Goal: Task Accomplishment & Management: Manage account settings

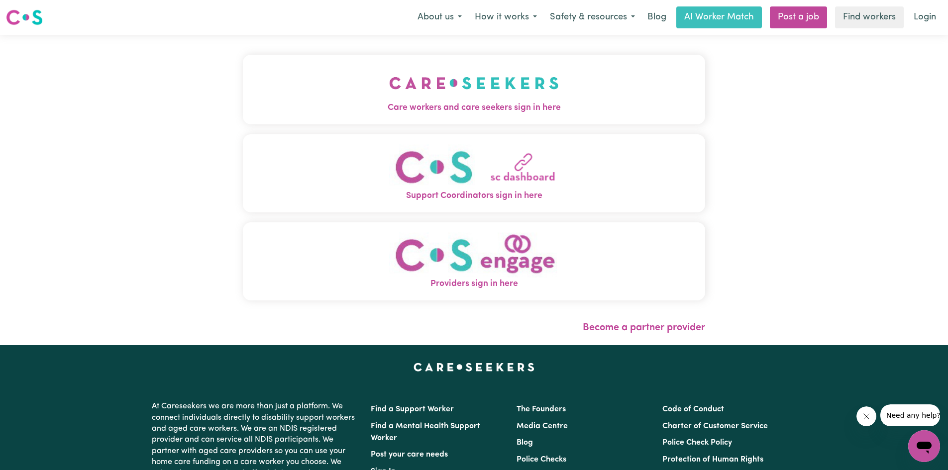
click at [452, 95] on img "Care workers and care seekers sign in here" at bounding box center [474, 83] width 170 height 37
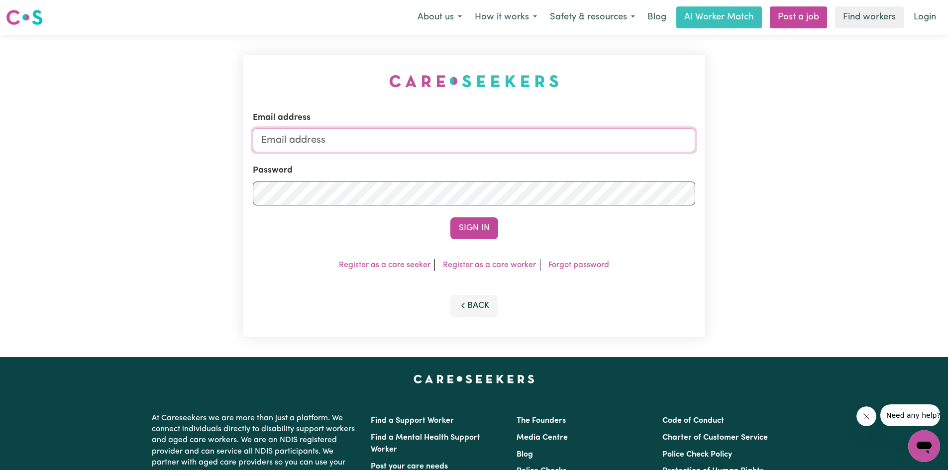
click at [321, 142] on input "Email address" at bounding box center [474, 140] width 442 height 24
type input "[EMAIL_ADDRESS][DOMAIN_NAME]"
click at [450, 217] on button "Sign In" at bounding box center [474, 228] width 48 height 22
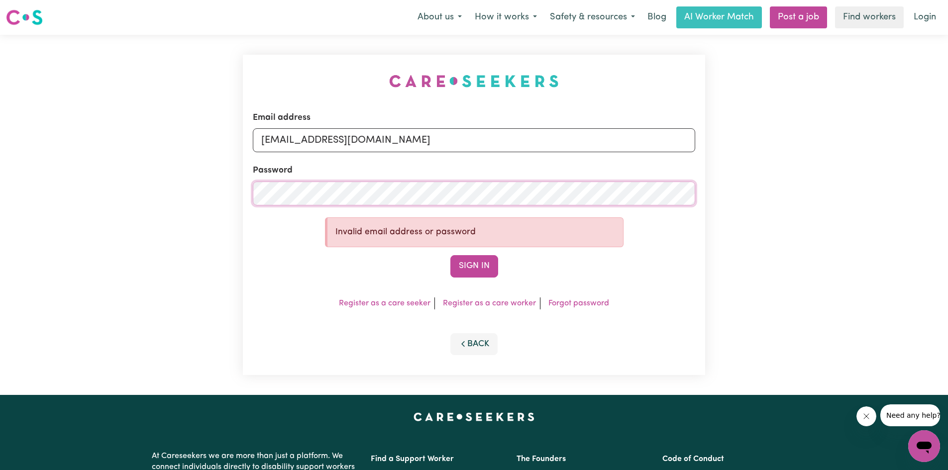
click at [167, 206] on div "Email address [EMAIL_ADDRESS][DOMAIN_NAME] Password Invalid email address or pa…" at bounding box center [474, 215] width 948 height 360
click at [450, 255] on button "Sign In" at bounding box center [474, 266] width 48 height 22
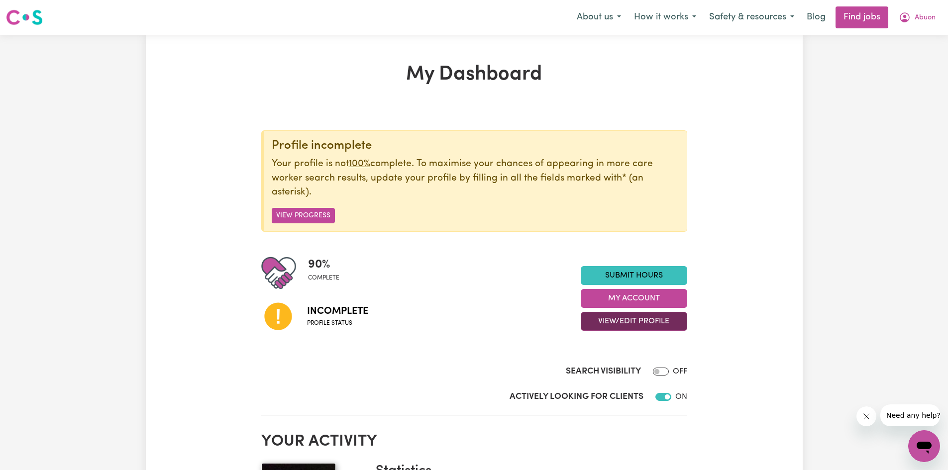
click at [616, 317] on button "View/Edit Profile" at bounding box center [634, 321] width 106 height 19
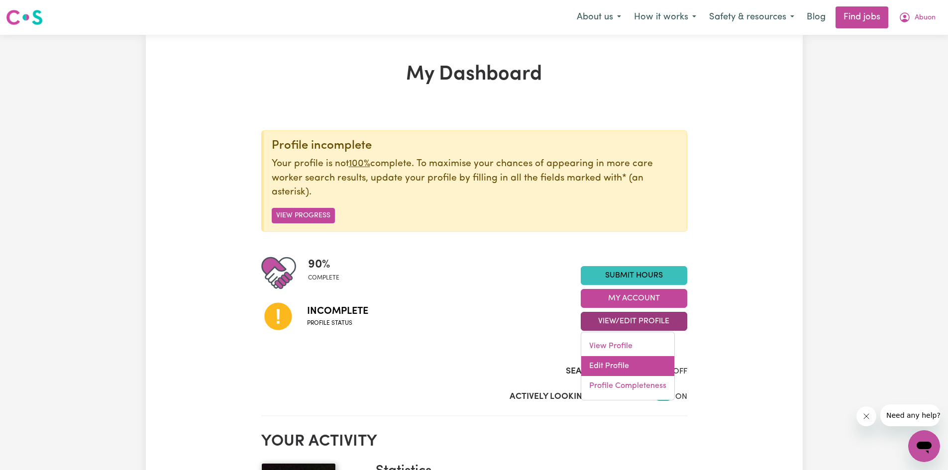
click at [609, 366] on link "Edit Profile" at bounding box center [627, 366] width 93 height 20
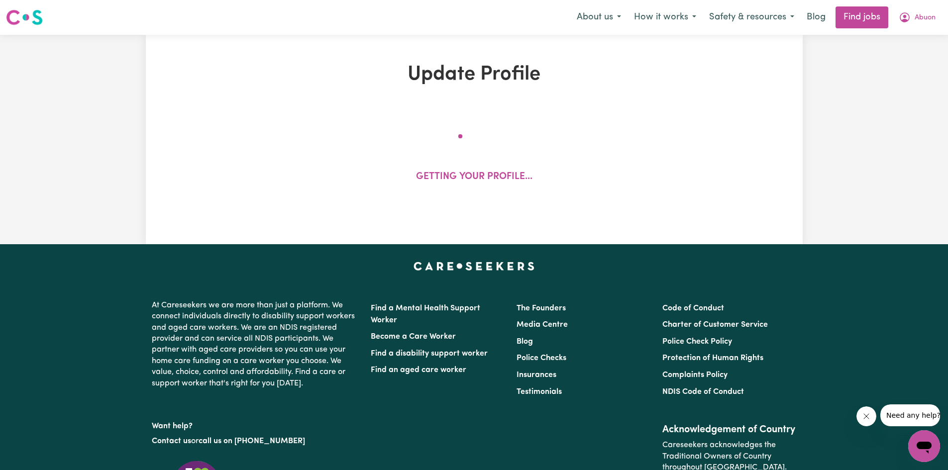
select select "[DEMOGRAPHIC_DATA]"
select select "[DEMOGRAPHIC_DATA] Citizen"
select select "Studying a healthcare related degree or qualification"
select select "40"
select select "58"
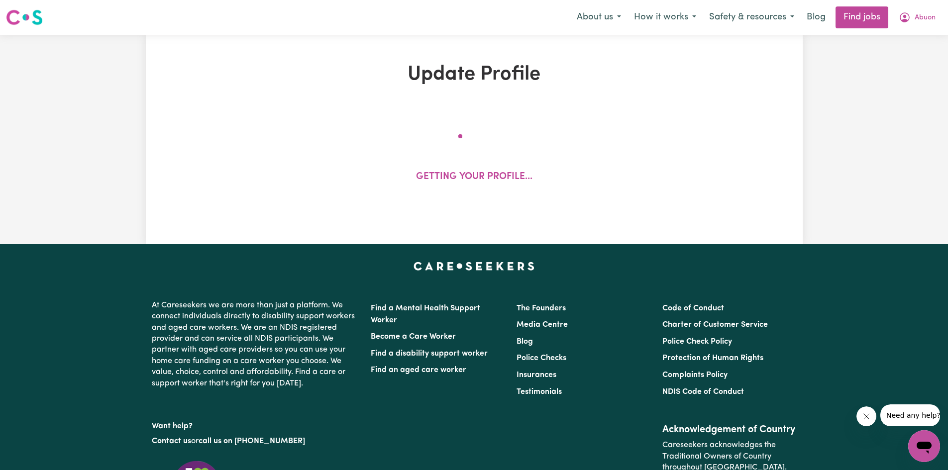
select select "75"
select select "85"
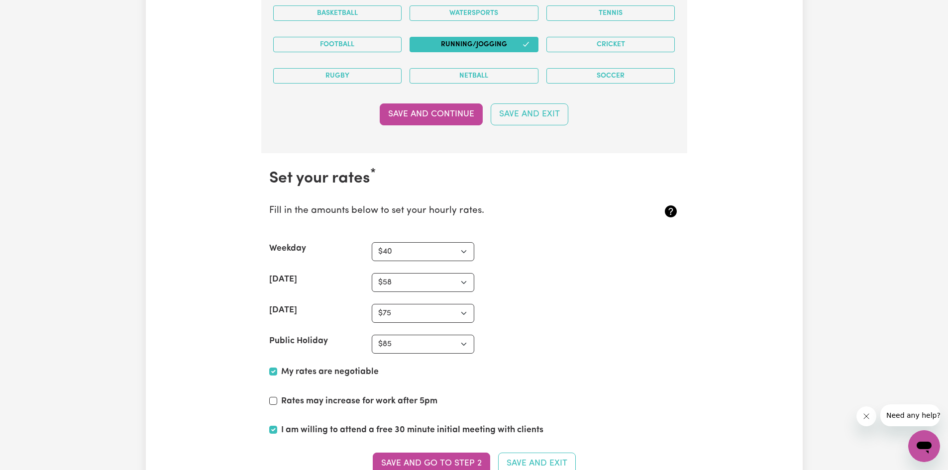
scroll to position [2438, 0]
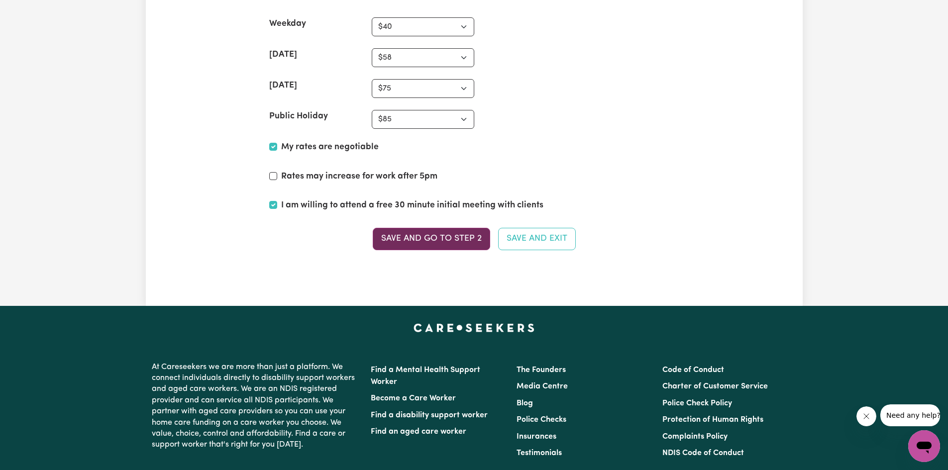
click at [401, 239] on button "Save and go to Step 2" at bounding box center [431, 239] width 117 height 22
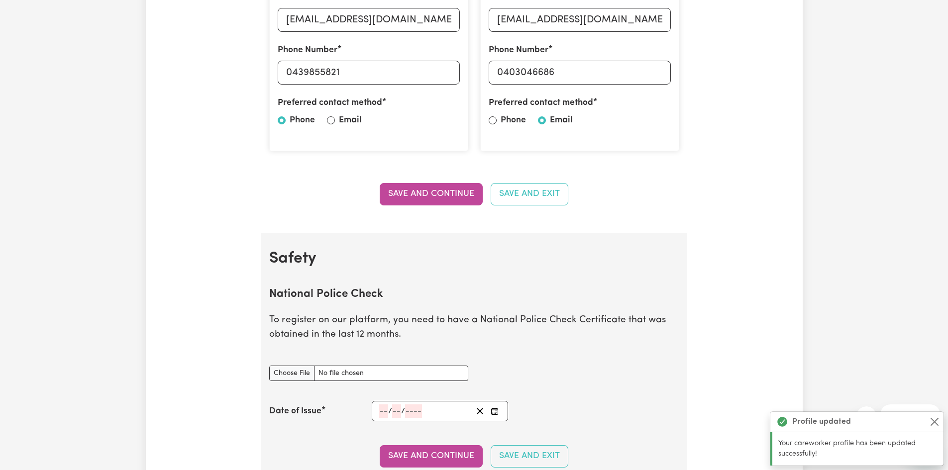
scroll to position [547, 0]
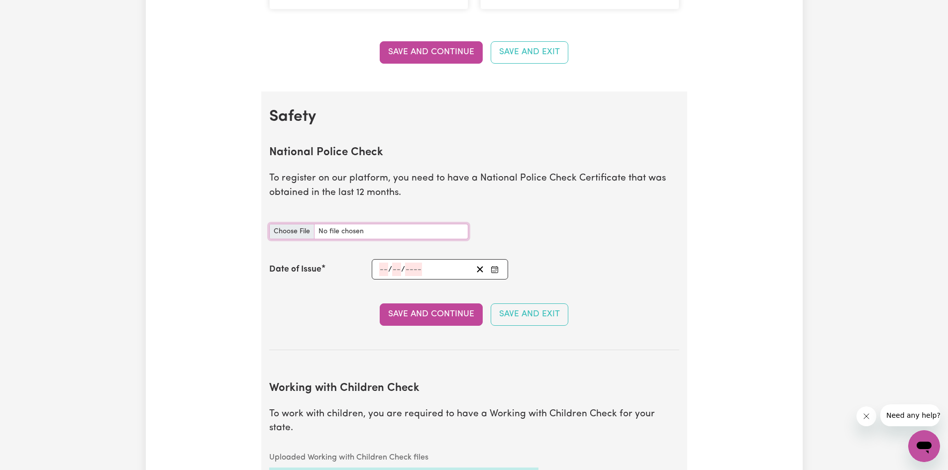
click at [297, 231] on input "National Police Check document" at bounding box center [368, 231] width 199 height 15
type input "C:\fakepath\report_kuol_12154816-6198891.pdf"
click at [378, 263] on div "/ /" at bounding box center [425, 269] width 95 height 13
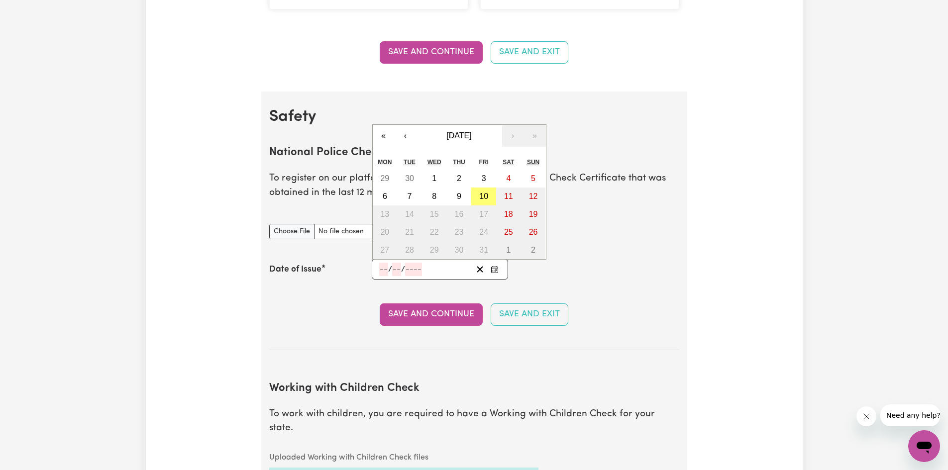
click at [331, 289] on section "National Police Check To register on our platform, you need to have a National …" at bounding box center [474, 240] width 410 height 220
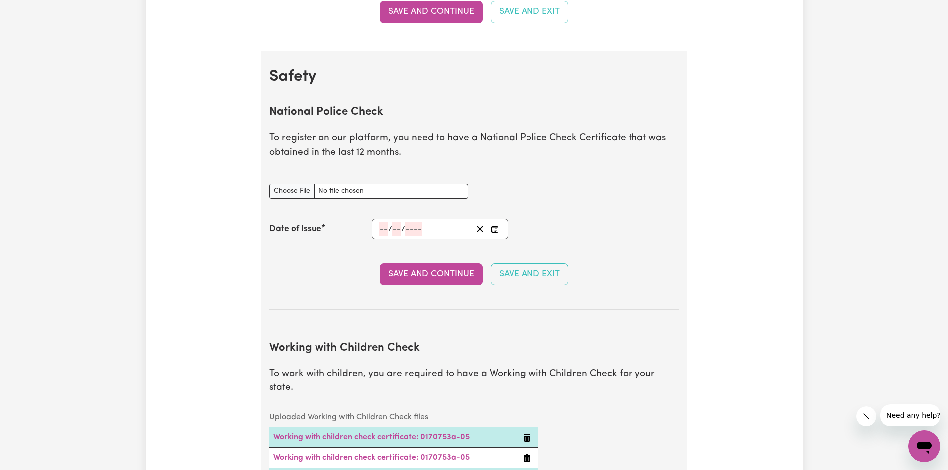
scroll to position [597, 0]
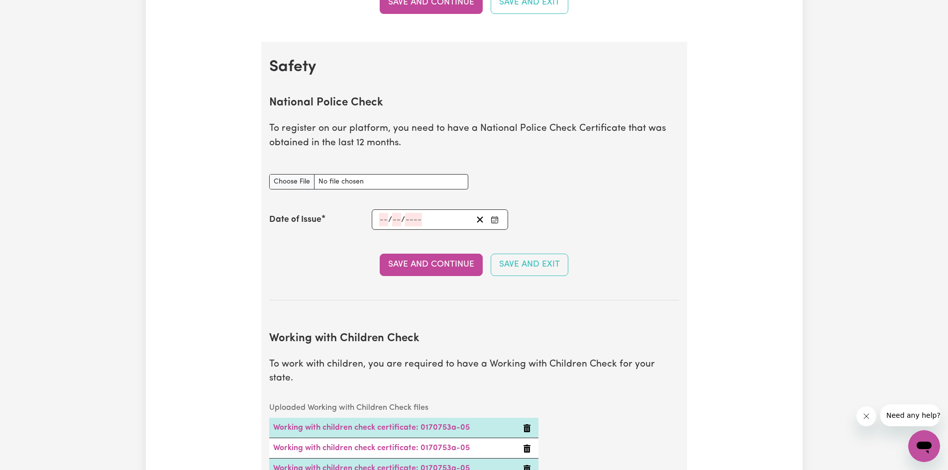
click at [379, 216] on input "number" at bounding box center [383, 219] width 9 height 13
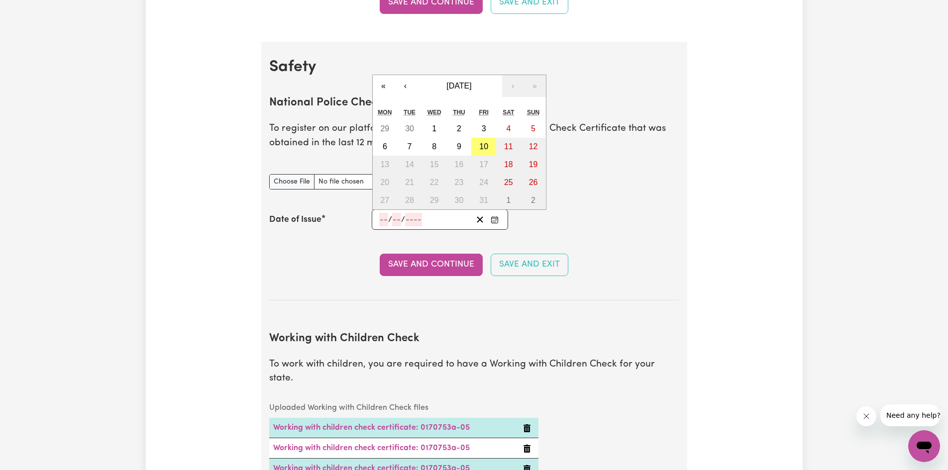
click at [584, 180] on div "National Police Check document" at bounding box center [474, 181] width 422 height 39
click at [381, 213] on input "number" at bounding box center [383, 219] width 9 height 13
click at [386, 148] on abbr "6" at bounding box center [385, 146] width 4 height 8
type input "[DATE]"
type input "6"
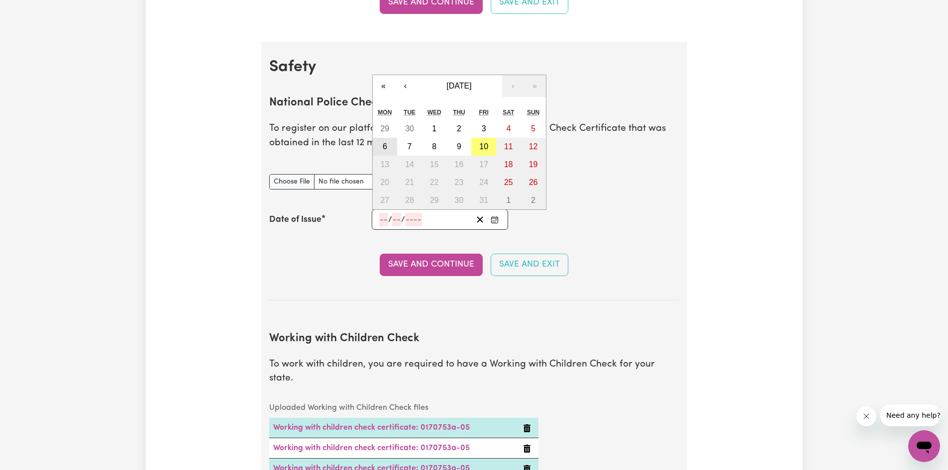
type input "10"
type input "2025"
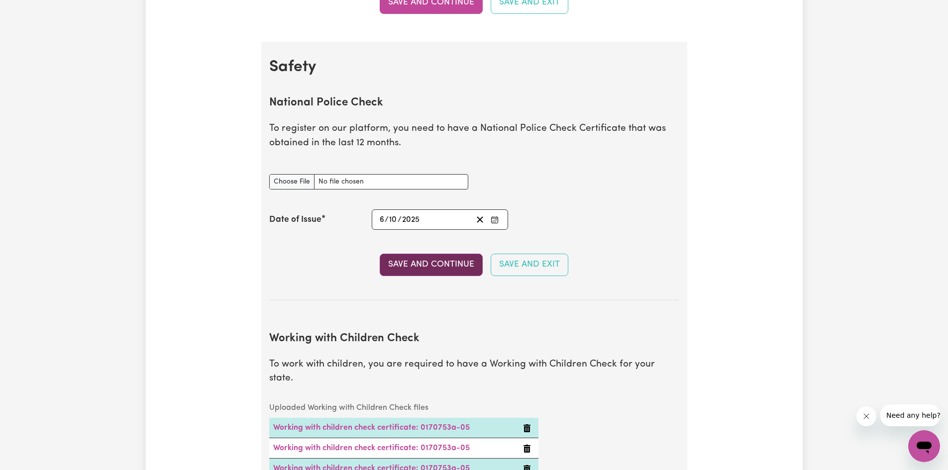
click at [431, 265] on button "Save and Continue" at bounding box center [431, 265] width 103 height 22
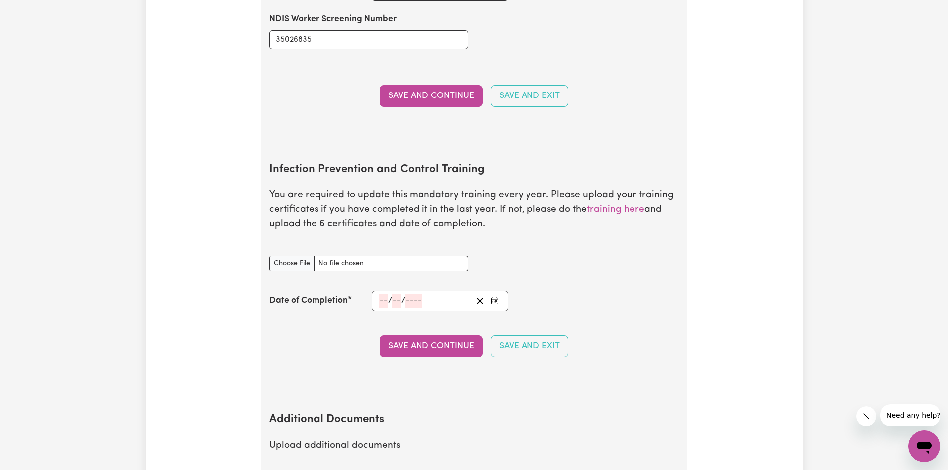
scroll to position [1461, 0]
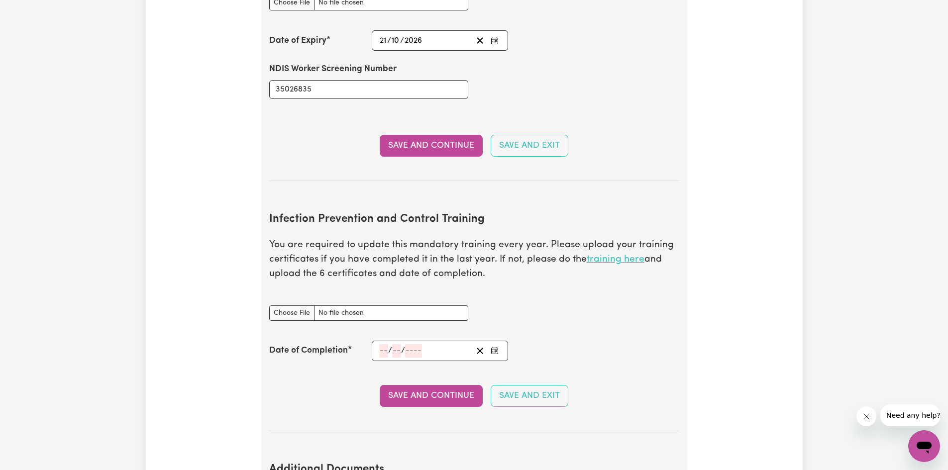
click at [611, 255] on link "training here" at bounding box center [616, 259] width 58 height 9
click at [281, 306] on input "Infection Prevention and Control Training document" at bounding box center [368, 313] width 199 height 15
type input "C:\fakepath\Chain of Infection.pdf"
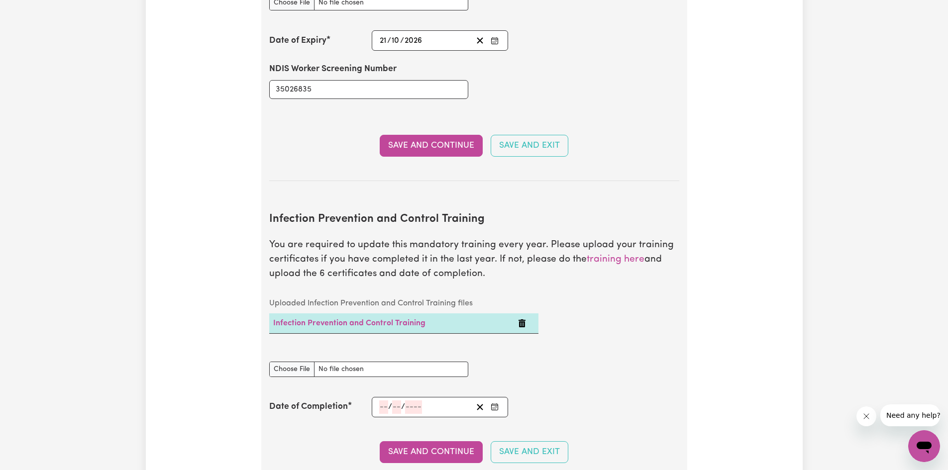
click at [492, 405] on rect "Enter the Date of Completion of your Infection Prevention and Control Training" at bounding box center [495, 408] width 6 height 6
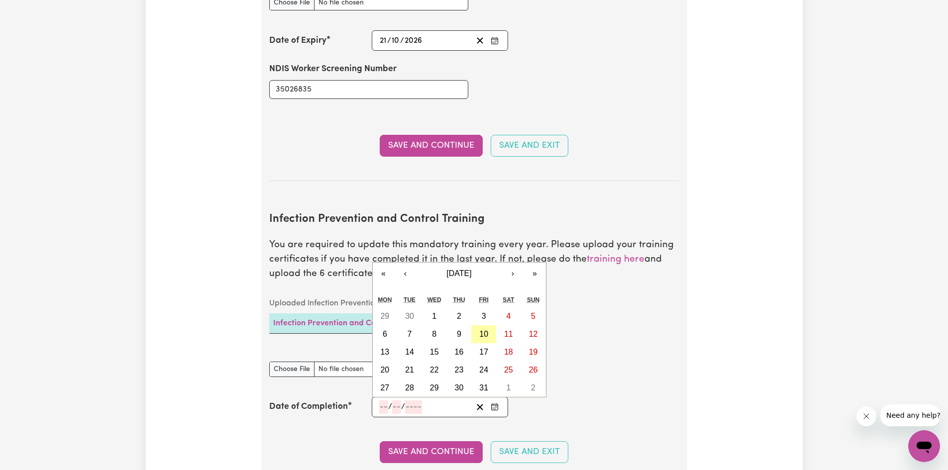
click at [483, 330] on abbr "10" at bounding box center [483, 334] width 9 height 8
type input "[DATE]"
type input "10"
type input "2025"
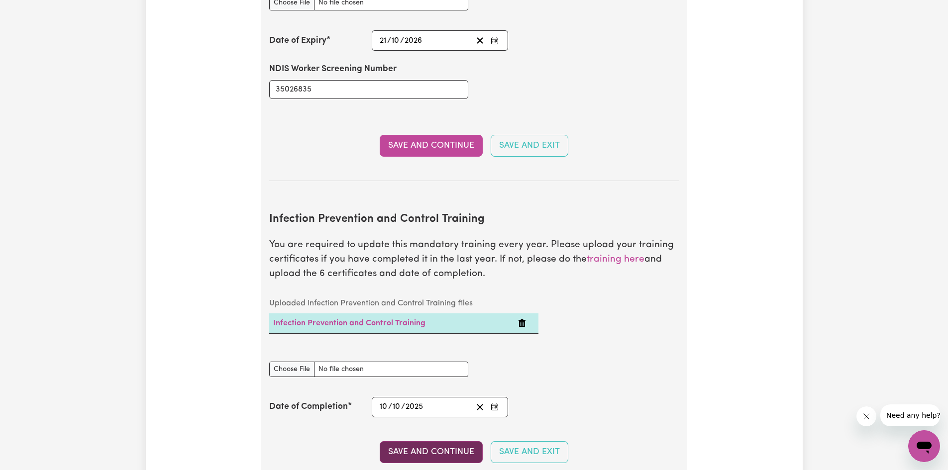
click at [422, 441] on button "Save and Continue" at bounding box center [431, 452] width 103 height 22
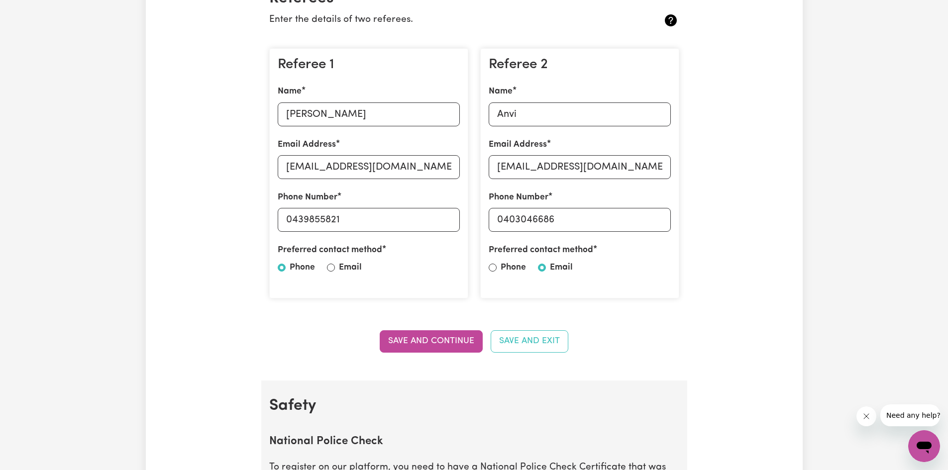
scroll to position [0, 0]
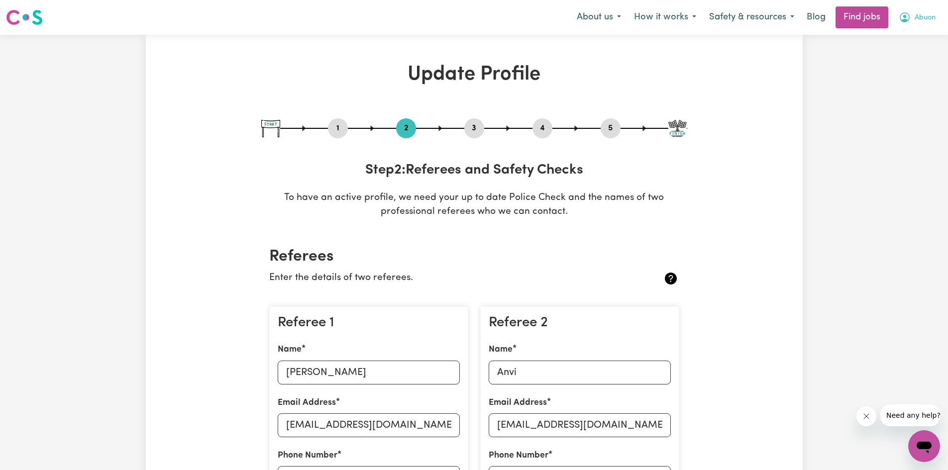
click at [933, 18] on button "Abuon" at bounding box center [917, 17] width 50 height 21
click at [885, 79] on link "Logout" at bounding box center [902, 76] width 79 height 19
